Goal: Transaction & Acquisition: Purchase product/service

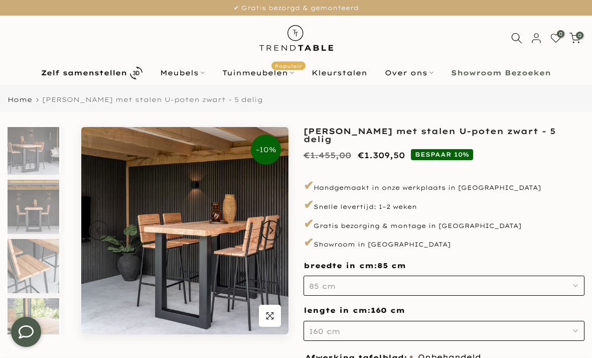
scroll to position [130, 0]
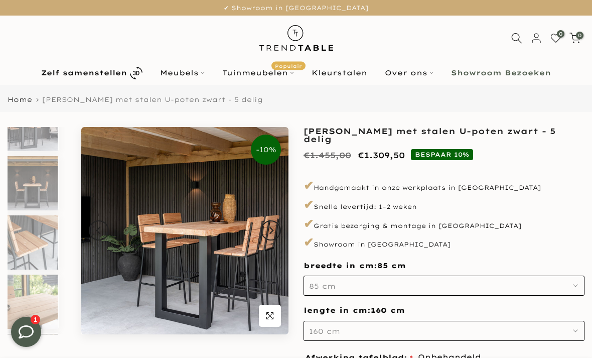
click at [39, 243] on img at bounding box center [32, 242] width 52 height 54
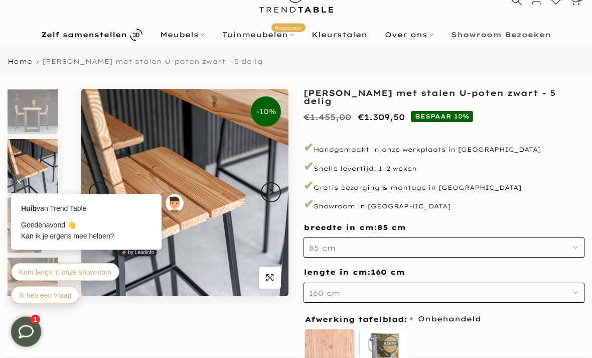
scroll to position [55, 0]
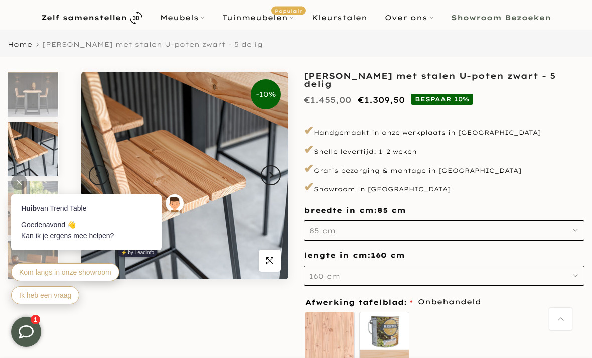
click at [402, 226] on button "85 cm" at bounding box center [443, 230] width 281 height 20
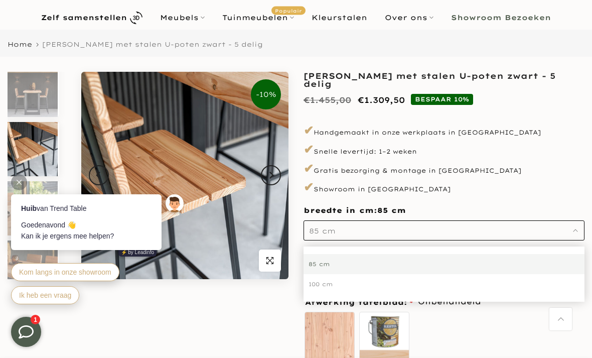
click at [461, 193] on div "**********" at bounding box center [443, 256] width 281 height 368
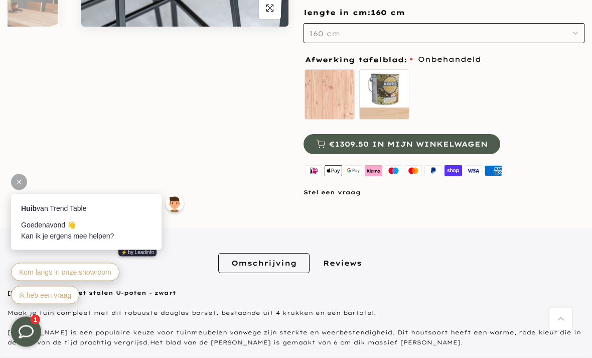
scroll to position [280, 0]
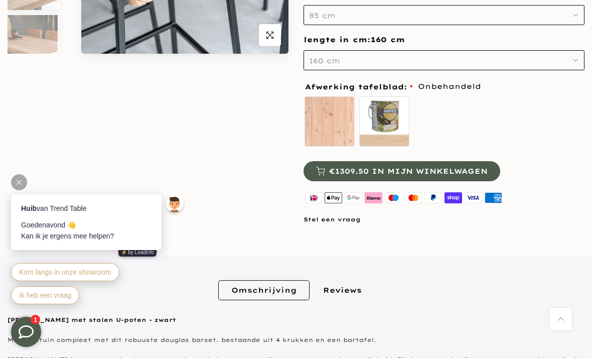
click at [22, 182] on div at bounding box center [19, 182] width 16 height 16
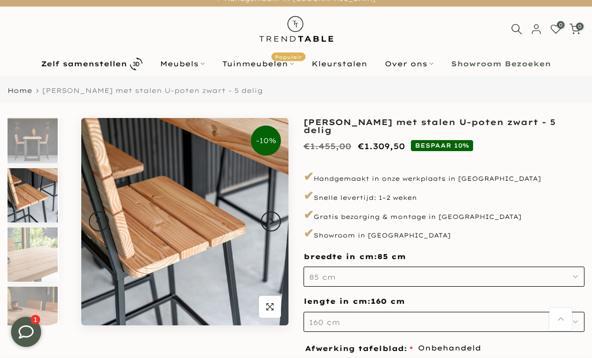
scroll to position [0, 0]
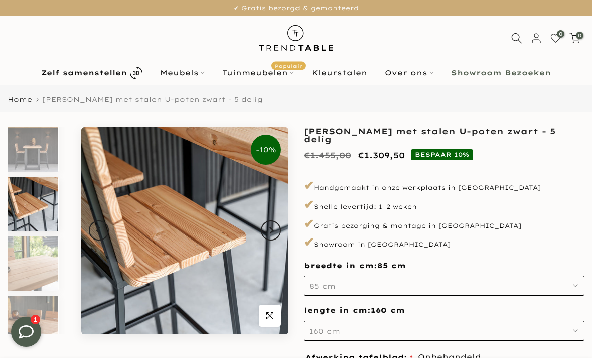
click at [515, 39] on icon at bounding box center [516, 38] width 11 height 11
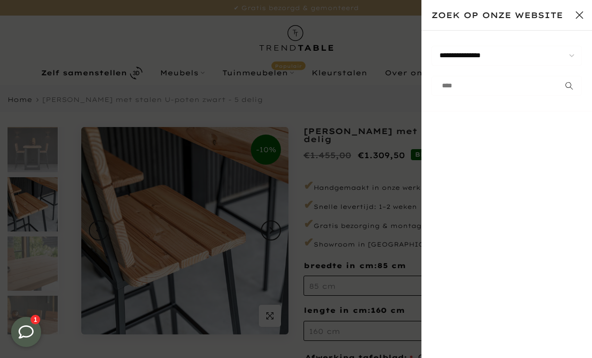
click at [480, 87] on input "text" at bounding box center [506, 86] width 150 height 20
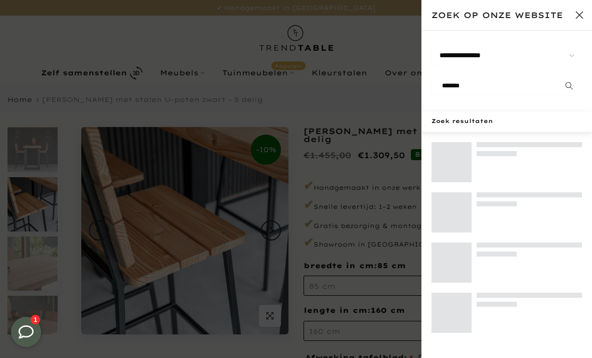
type input "*******"
click at [569, 86] on button "submit" at bounding box center [569, 86] width 25 height 20
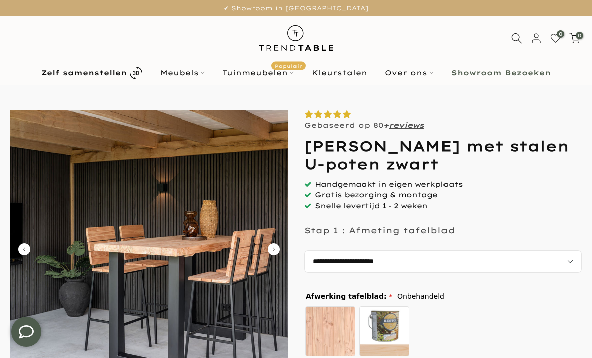
click at [180, 255] on img at bounding box center [149, 249] width 278 height 278
click at [278, 249] on icon "Carousel Next Arrow" at bounding box center [274, 249] width 12 height 12
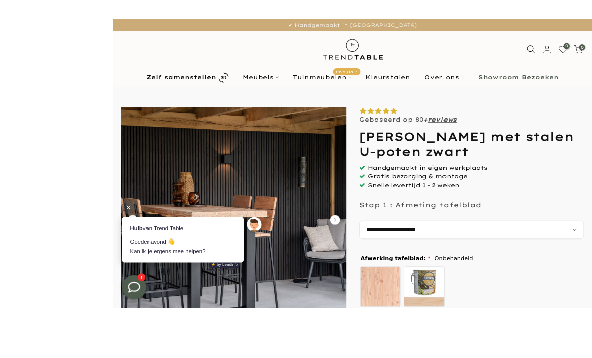
scroll to position [45, 0]
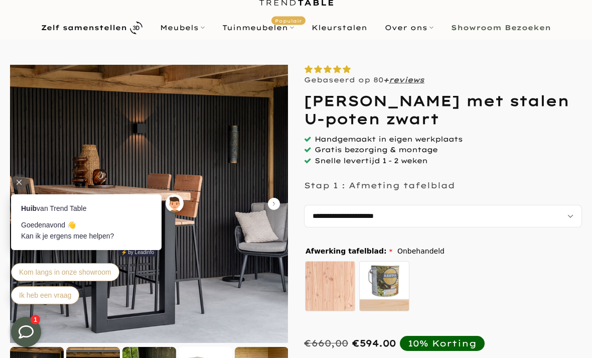
click at [570, 215] on select "**********" at bounding box center [443, 216] width 278 height 23
click at [569, 212] on select "**********" at bounding box center [443, 216] width 278 height 23
select select "**********"
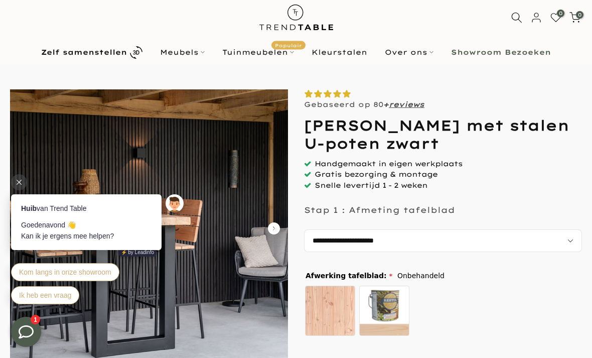
scroll to position [22, 0]
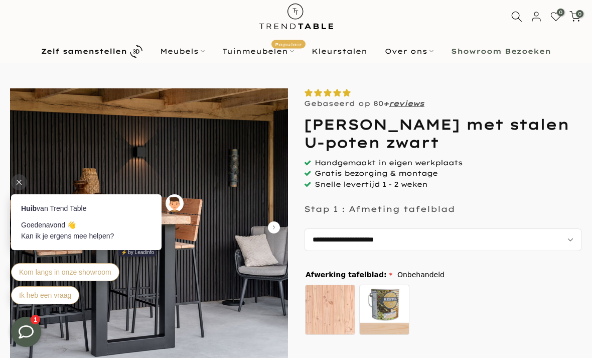
click at [19, 186] on div at bounding box center [19, 182] width 16 height 16
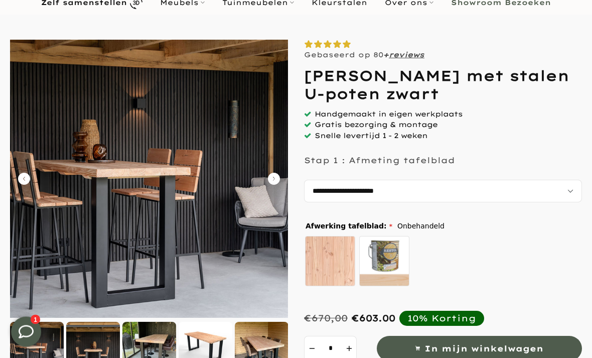
scroll to position [72, 0]
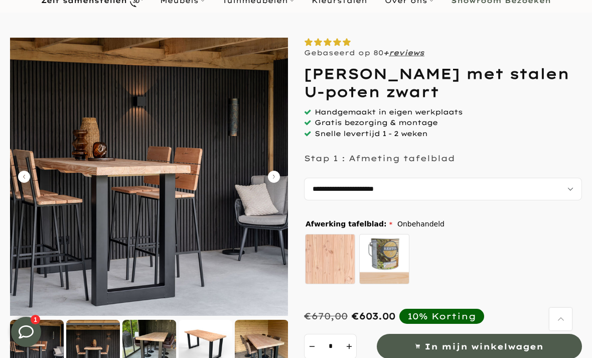
click at [212, 350] on div at bounding box center [206, 346] width 54 height 54
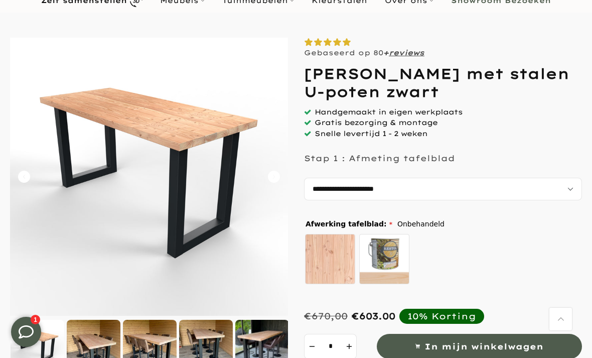
click at [165, 196] on img at bounding box center [149, 177] width 278 height 278
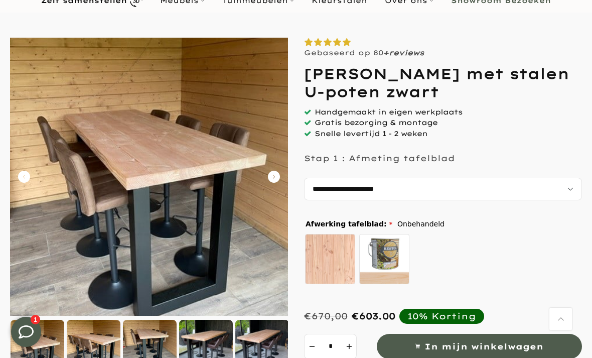
click at [171, 186] on img at bounding box center [149, 177] width 278 height 278
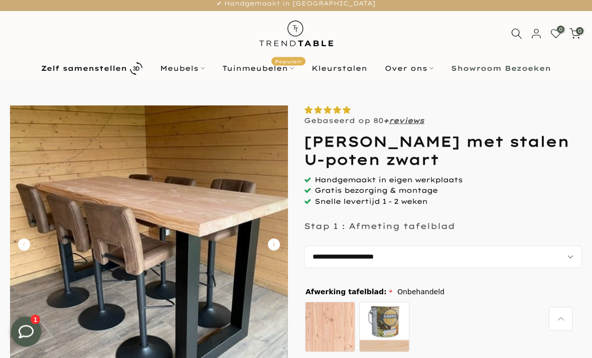
scroll to position [0, 0]
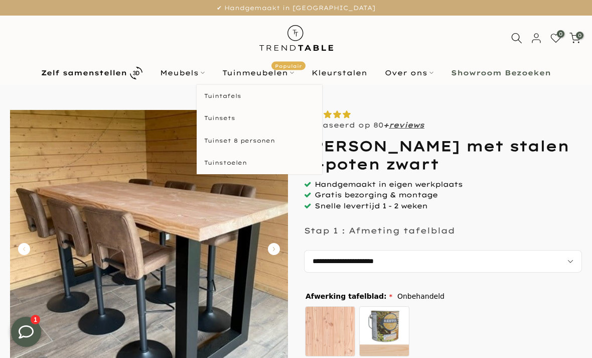
click at [287, 74] on link "Tuinmeubelen Populair" at bounding box center [258, 73] width 89 height 12
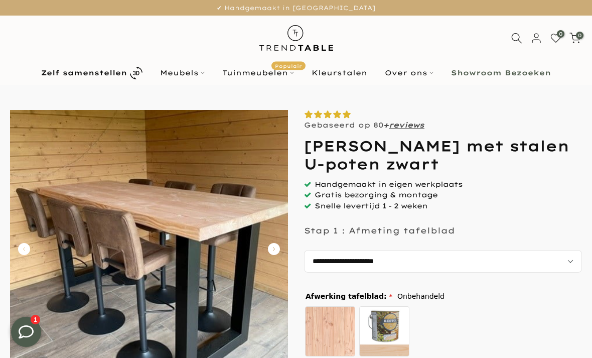
click at [259, 78] on link "Tuinmeubelen Populair" at bounding box center [258, 73] width 89 height 12
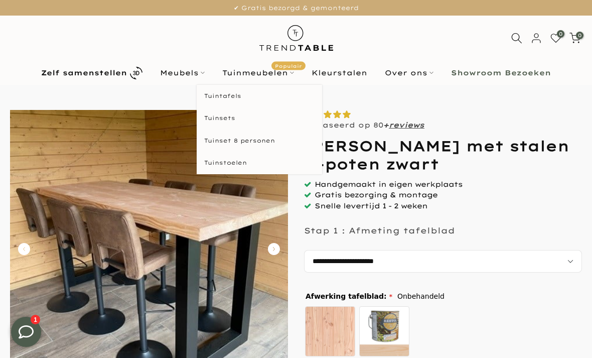
click at [236, 165] on link "Tuinstoelen" at bounding box center [259, 162] width 125 height 23
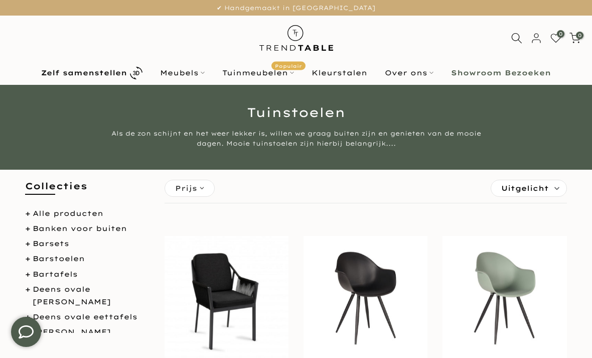
click at [71, 256] on link "Barstoelen" at bounding box center [59, 258] width 52 height 9
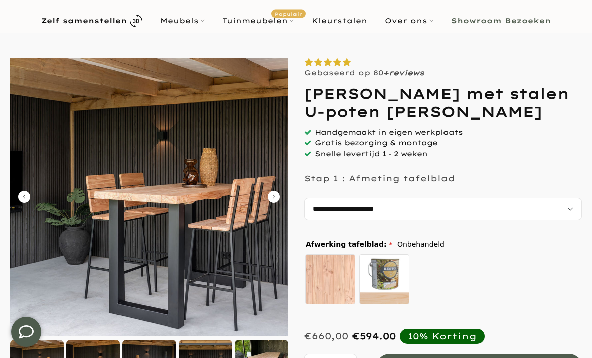
click at [570, 212] on select "**********" at bounding box center [443, 209] width 278 height 23
select select "**********"
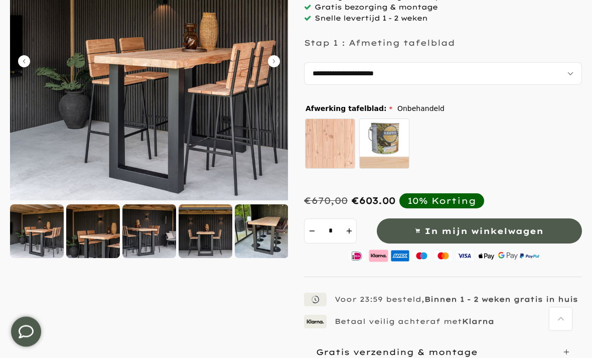
scroll to position [197, 0]
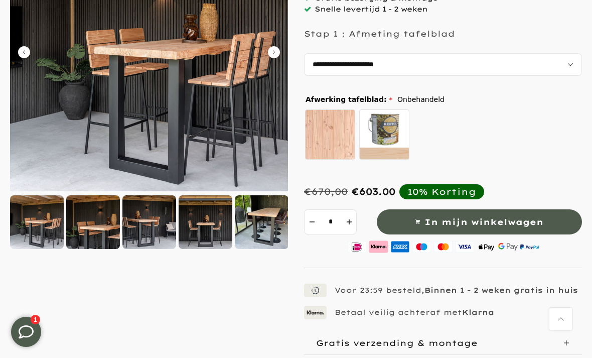
click at [479, 220] on span "In mijn winkelwagen" at bounding box center [483, 222] width 119 height 15
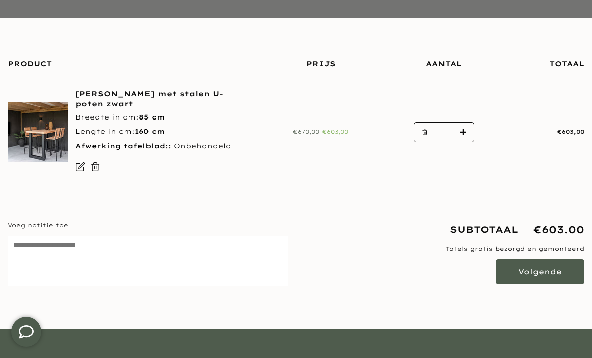
scroll to position [137, 0]
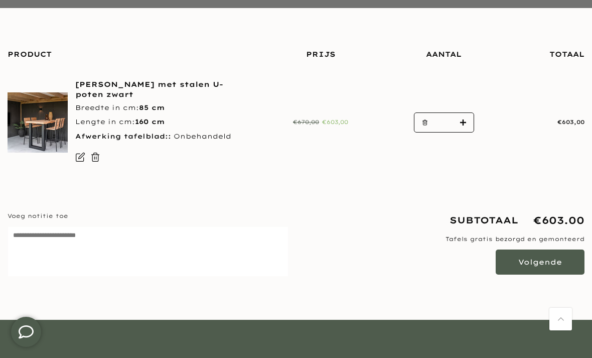
click at [532, 259] on button "Volgende" at bounding box center [539, 261] width 89 height 25
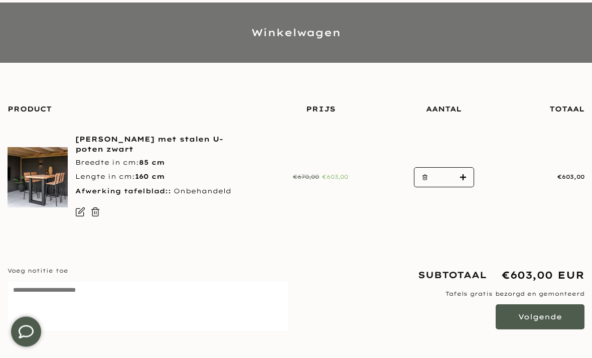
scroll to position [83, 0]
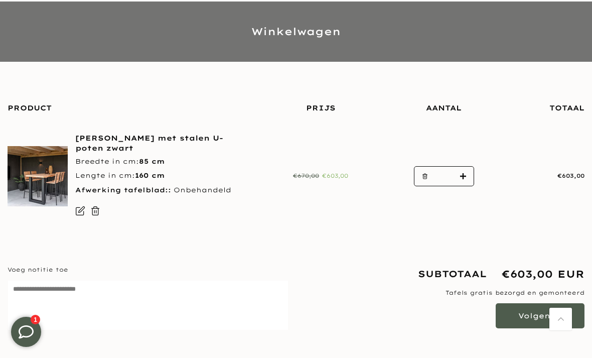
click at [50, 179] on img at bounding box center [38, 176] width 60 height 60
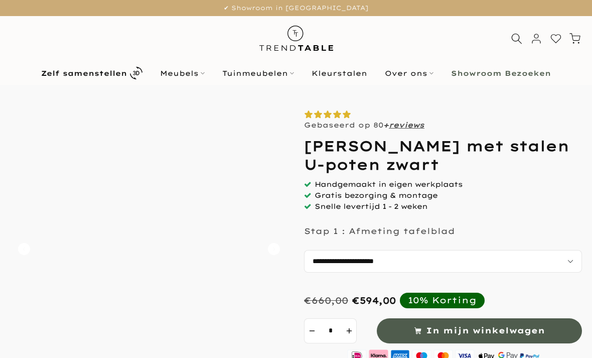
select select "**********"
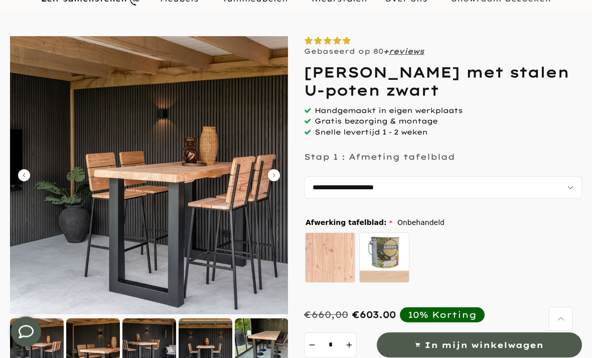
scroll to position [74, 0]
click at [267, 345] on div at bounding box center [262, 345] width 54 height 54
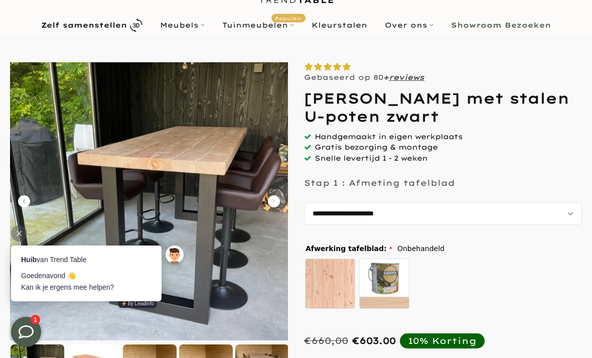
scroll to position [0, 0]
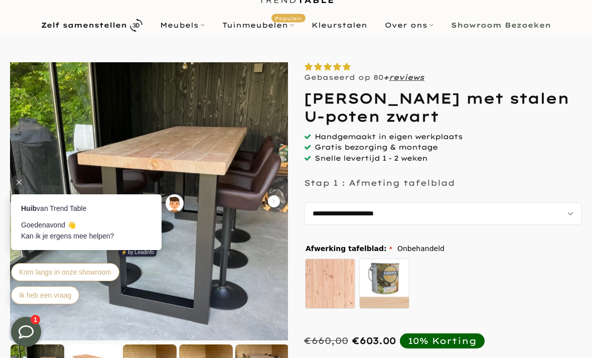
click at [22, 181] on div at bounding box center [19, 182] width 16 height 16
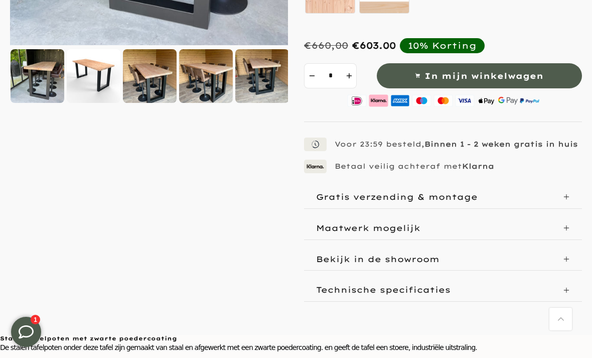
scroll to position [342, 0]
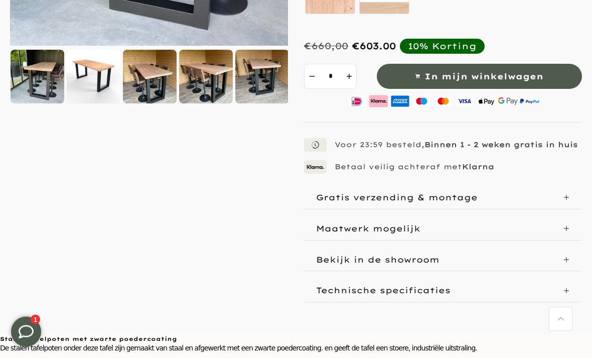
click at [565, 199] on icon at bounding box center [566, 197] width 7 height 7
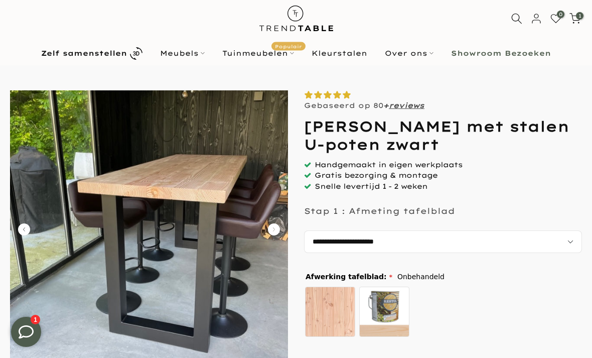
scroll to position [0, 0]
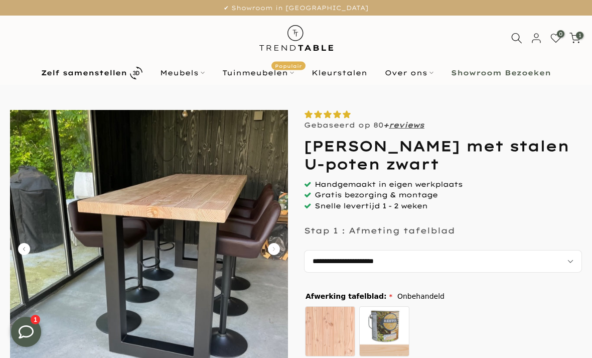
click at [577, 39] on icon at bounding box center [574, 38] width 11 height 11
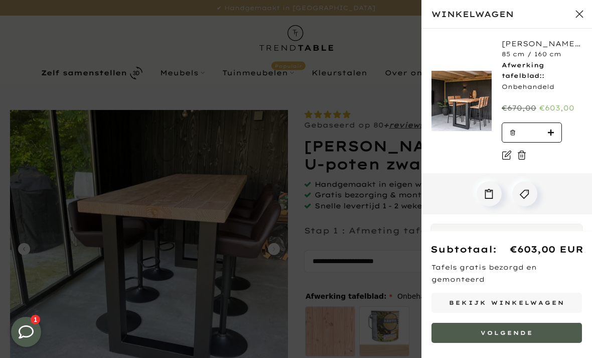
click at [519, 300] on link "Bekijk winkelwagen" at bounding box center [506, 302] width 150 height 20
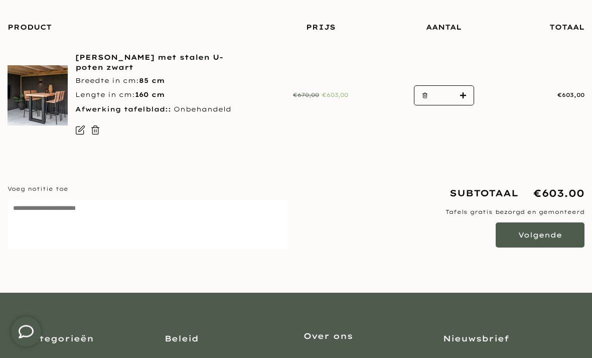
scroll to position [164, 0]
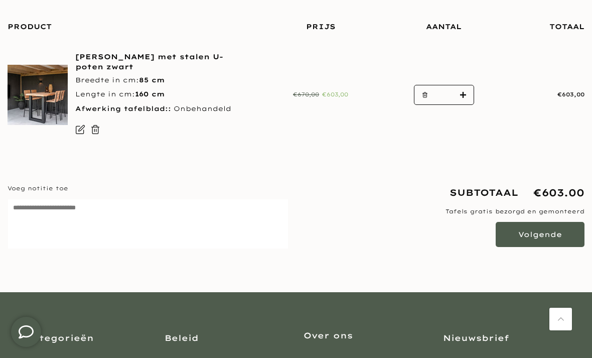
click at [536, 233] on button "Volgende" at bounding box center [539, 234] width 89 height 25
